Goal: Task Accomplishment & Management: Complete application form

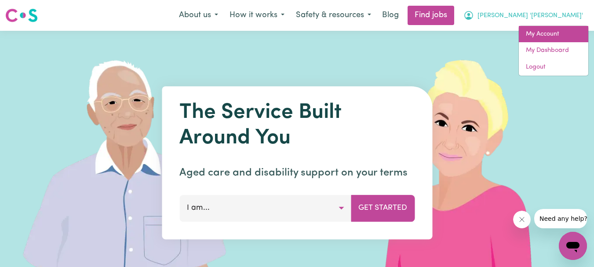
click at [548, 29] on link "My Account" at bounding box center [554, 34] width 70 height 17
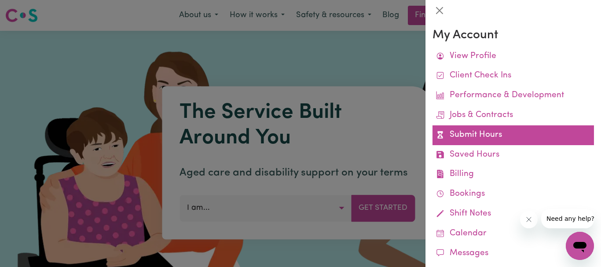
click at [480, 133] on link "Submit Hours" at bounding box center [513, 135] width 161 height 20
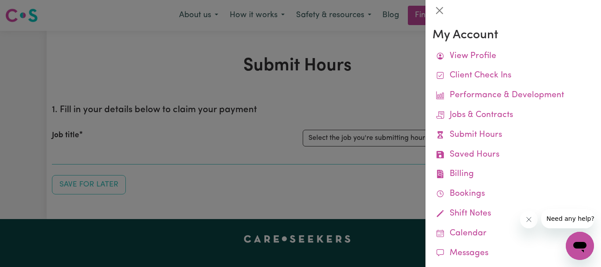
click at [417, 119] on div at bounding box center [300, 133] width 601 height 267
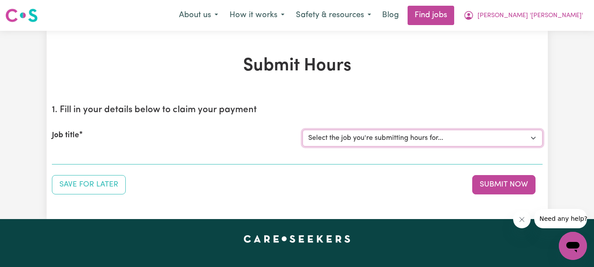
click at [535, 137] on select "Select the job you're submitting hours for... [[PERSON_NAME]] Support Worker Re…" at bounding box center [423, 138] width 240 height 17
select select "9506"
click at [303, 130] on select "Select the job you're submitting hours for... [[PERSON_NAME]] Support Worker Re…" at bounding box center [423, 138] width 240 height 17
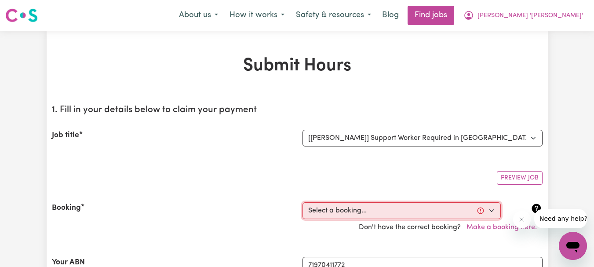
click at [490, 209] on select "Select a booking... [DATE] 10:30am to 12:30pm (RECURRING) [DATE] 10:30am to 12:…" at bounding box center [402, 210] width 198 height 17
select select "349361"
click at [303, 202] on select "Select a booking... [DATE] 10:30am to 12:30pm (RECURRING) [DATE] 10:30am to 12:…" at bounding box center [402, 210] width 198 height 17
type input "[DATE]"
type input "10"
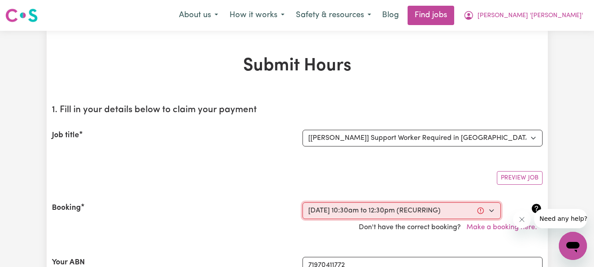
type input "9"
type input "2025"
type input "10:30"
type input "10"
type input "30"
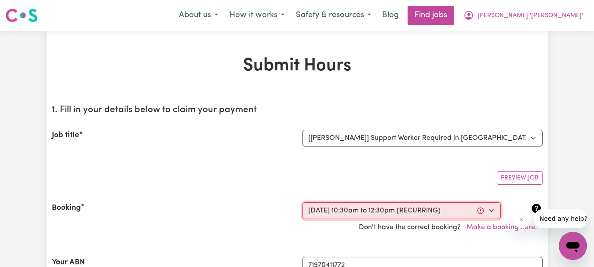
select select "am"
type input "12:30"
type input "12"
type input "30"
select select "pm"
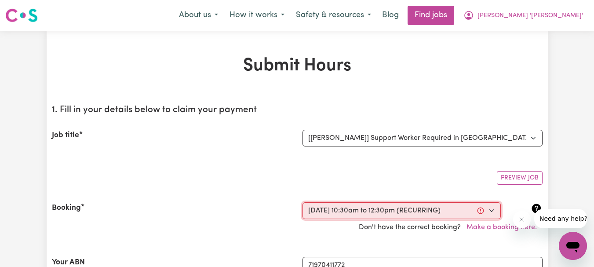
select select "54.8-Weekday"
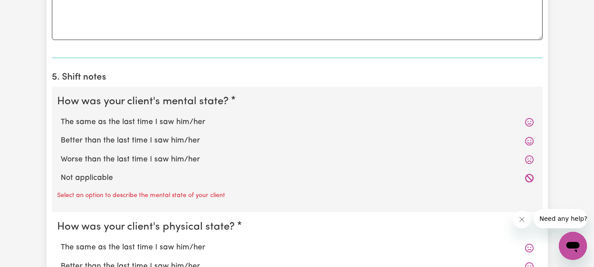
scroll to position [616, 0]
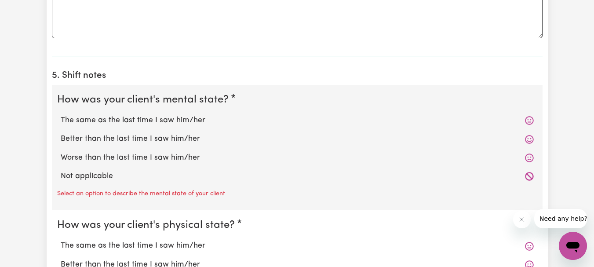
click at [133, 121] on label "The same as the last time I saw him/her" at bounding box center [297, 120] width 473 height 11
click at [61, 115] on input "The same as the last time I saw him/her" at bounding box center [60, 114] width 0 height 0
radio input "true"
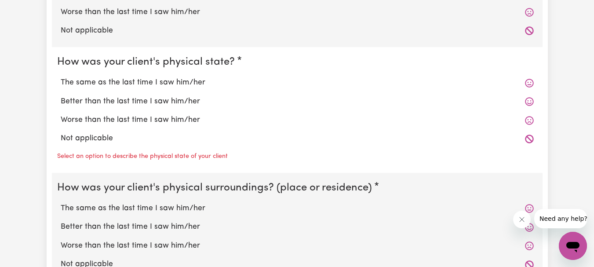
scroll to position [792, 0]
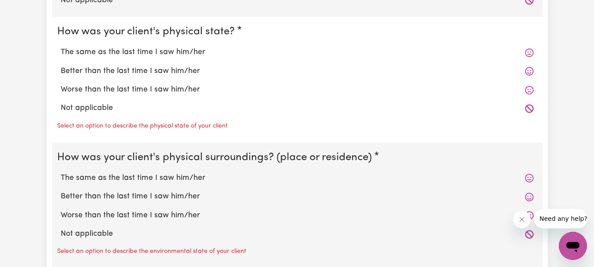
click at [154, 52] on label "The same as the last time I saw him/her" at bounding box center [297, 52] width 473 height 11
click at [61, 47] on input "The same as the last time I saw him/her" at bounding box center [60, 46] width 0 height 0
radio input "true"
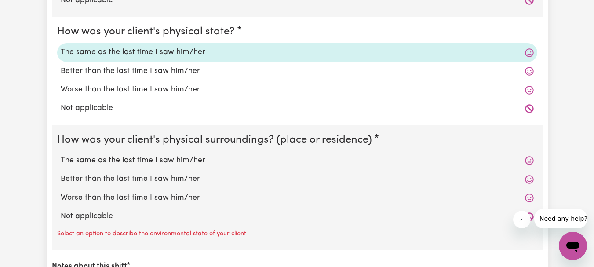
click at [154, 160] on label "The same as the last time I saw him/her" at bounding box center [297, 160] width 473 height 11
click at [61, 155] on input "The same as the last time I saw him/her" at bounding box center [60, 154] width 0 height 0
radio input "true"
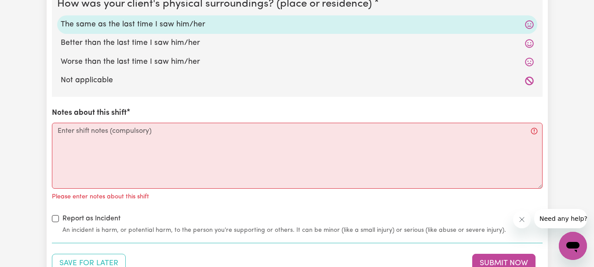
scroll to position [968, 0]
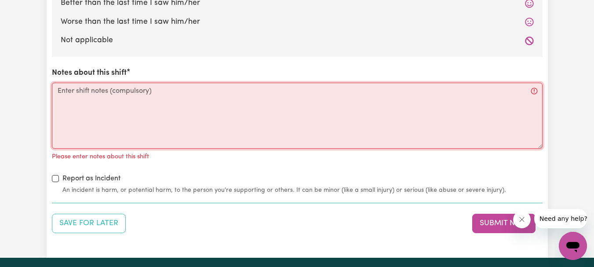
click at [119, 94] on textarea "Notes about this shift" at bounding box center [297, 116] width 491 height 66
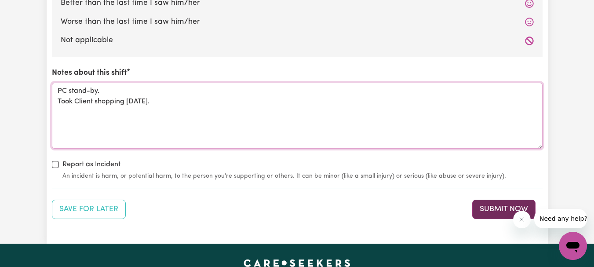
type textarea "PC stand-by. Took Client shopping [DATE]."
click at [495, 207] on button "Submit Now" at bounding box center [504, 209] width 63 height 19
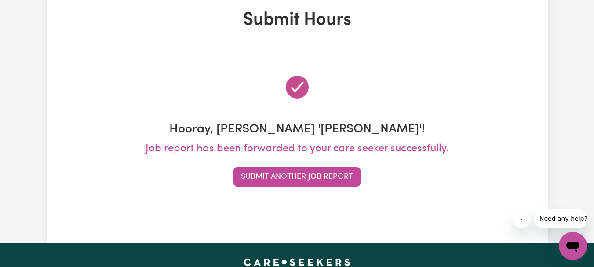
scroll to position [0, 0]
